Goal: Information Seeking & Learning: Learn about a topic

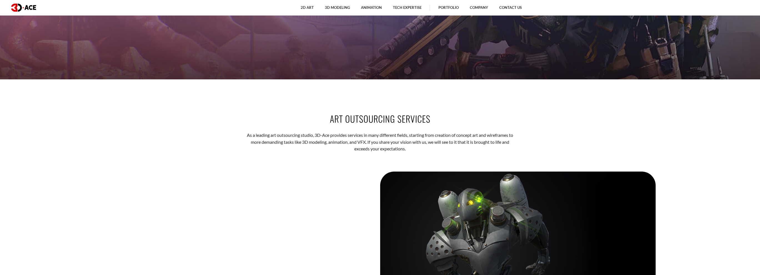
scroll to position [722, 0]
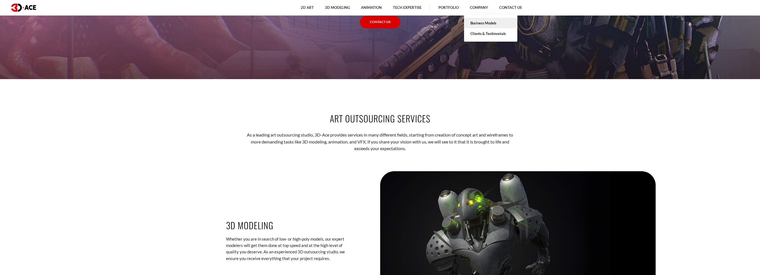
click at [480, 25] on link "Business Models" at bounding box center [490, 23] width 53 height 11
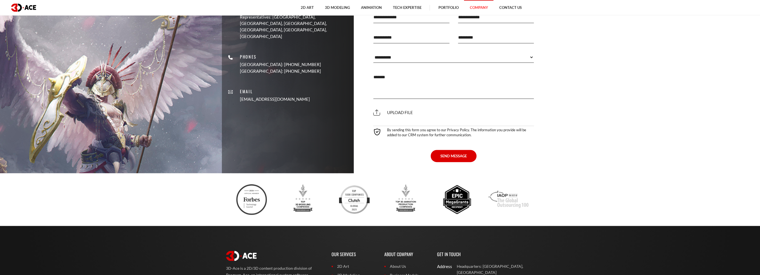
scroll to position [777, 0]
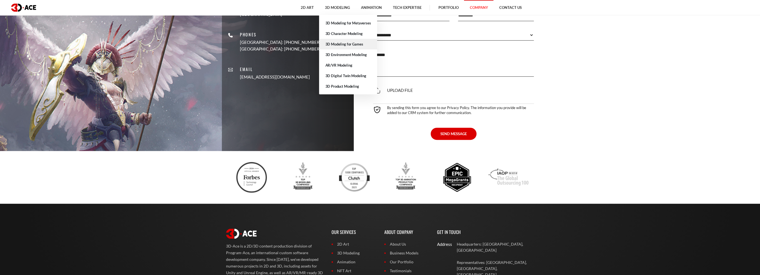
click at [336, 44] on link "3D Modeling for Games" at bounding box center [348, 44] width 58 height 11
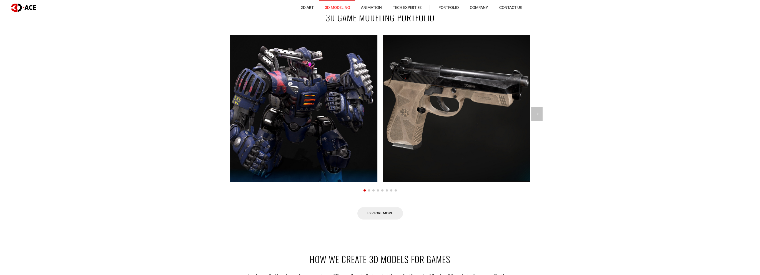
scroll to position [500, 0]
